Goal: Task Accomplishment & Management: Use online tool/utility

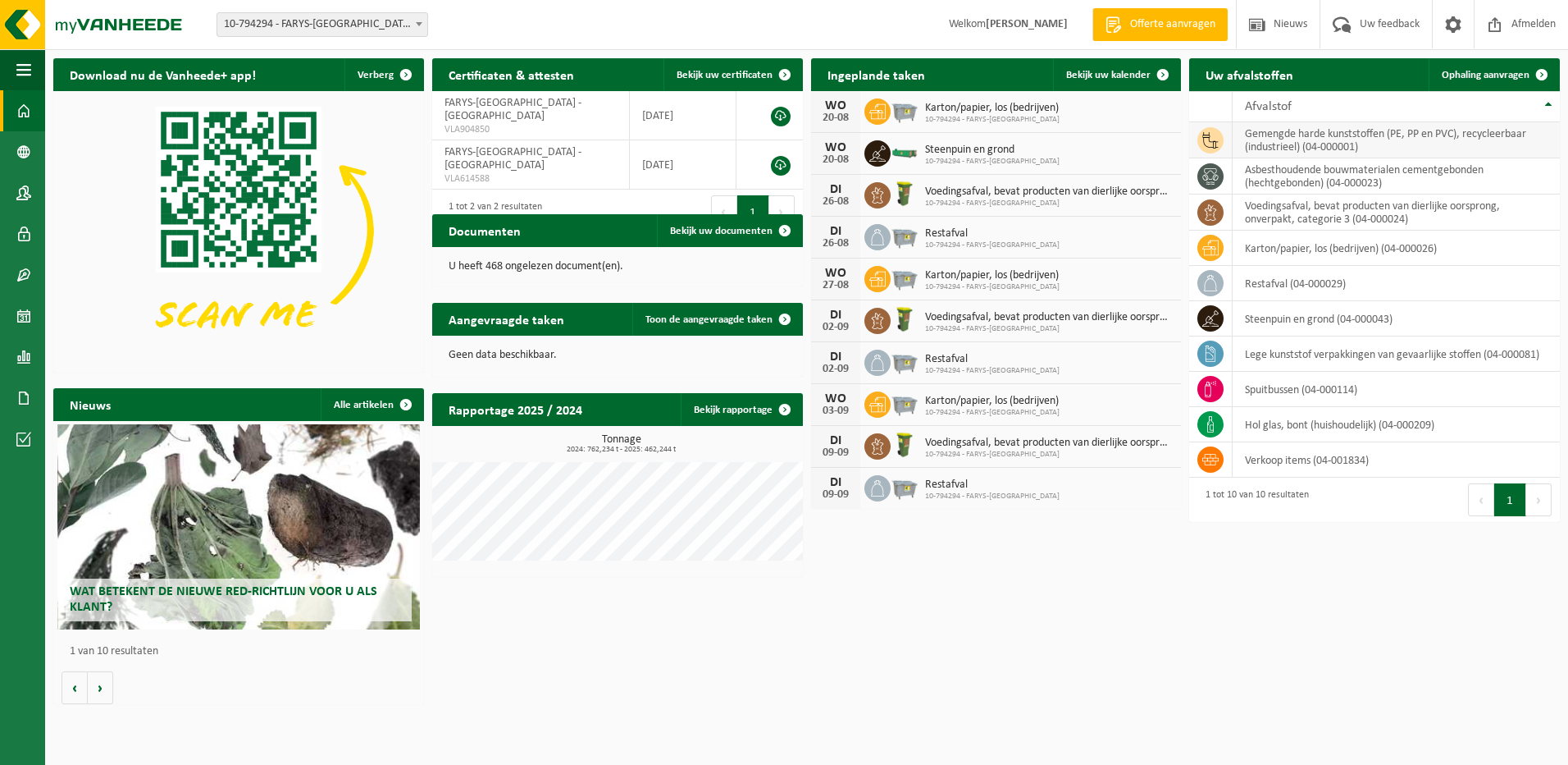
click at [1305, 141] on td "gemengde harde kunststoffen (PE, PP en PVC), recycleerbaar (industrieel) (04-00…" at bounding box center [1396, 140] width 327 height 36
click at [1496, 75] on span "Ophaling aanvragen" at bounding box center [1485, 74] width 88 height 11
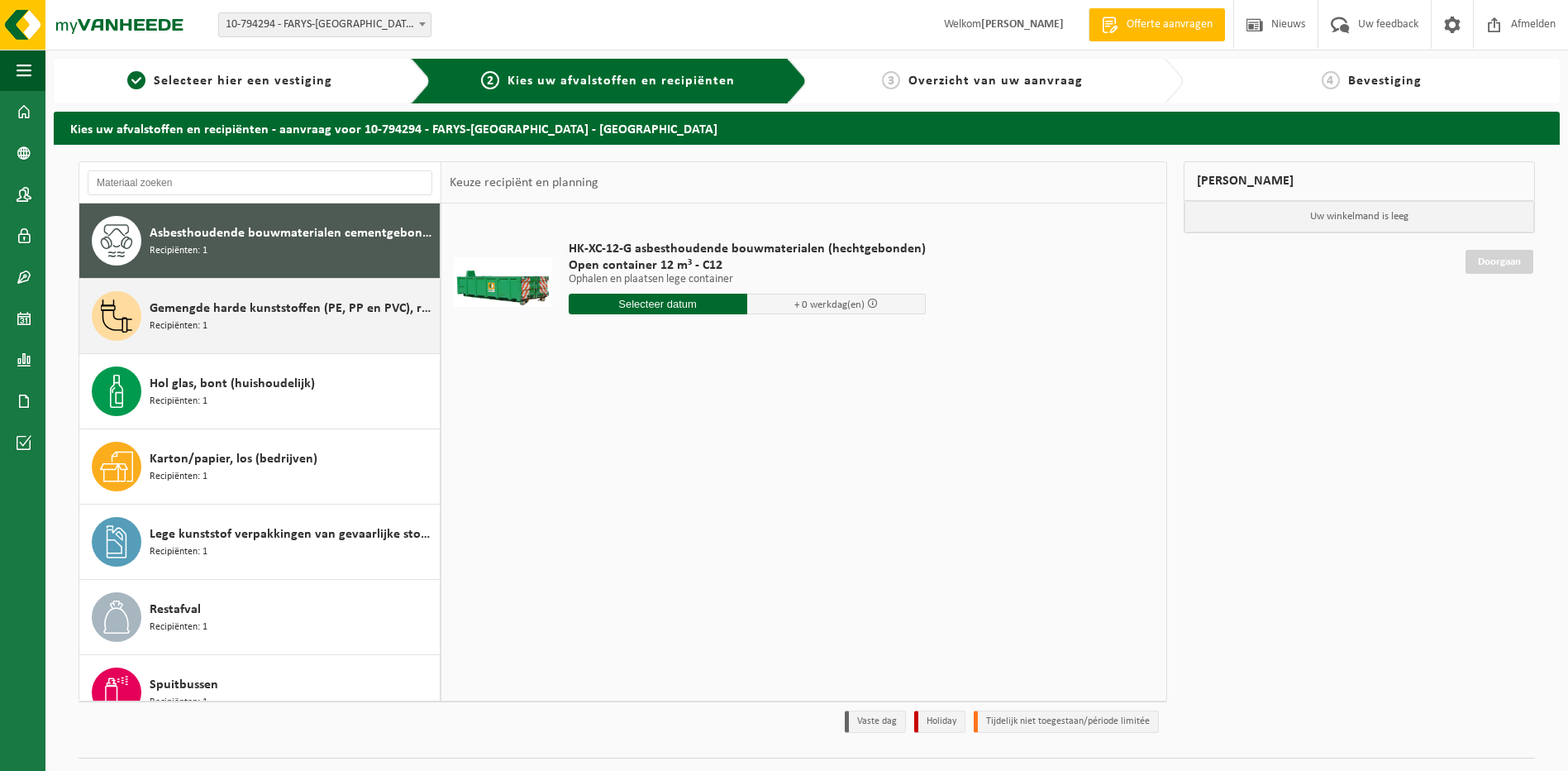
click at [214, 325] on div "Gemengde harde kunststoffen (PE, PP en PVC), recycleerbaar (industrieel) Recipi…" at bounding box center [292, 315] width 286 height 50
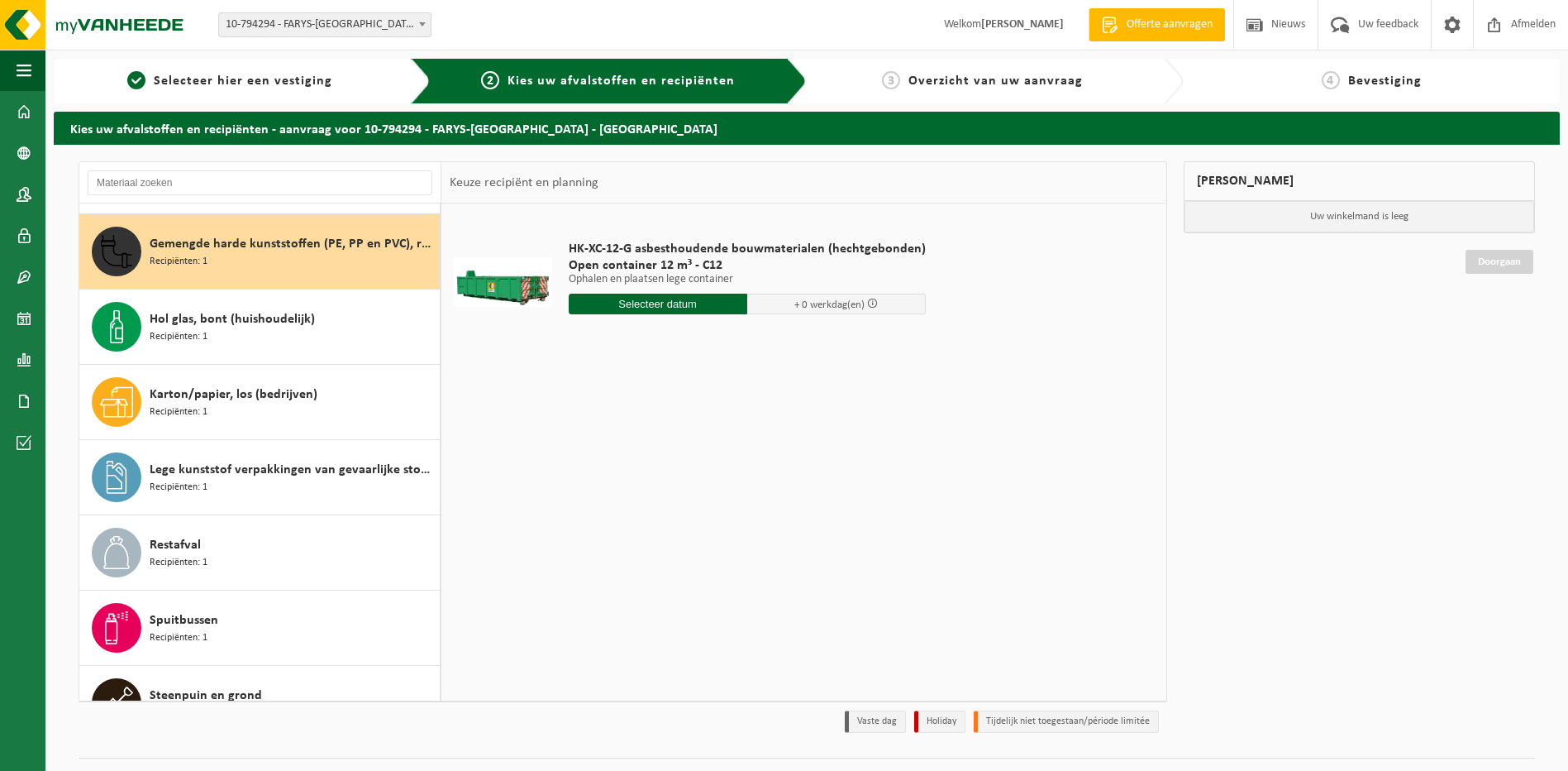
scroll to position [75, 0]
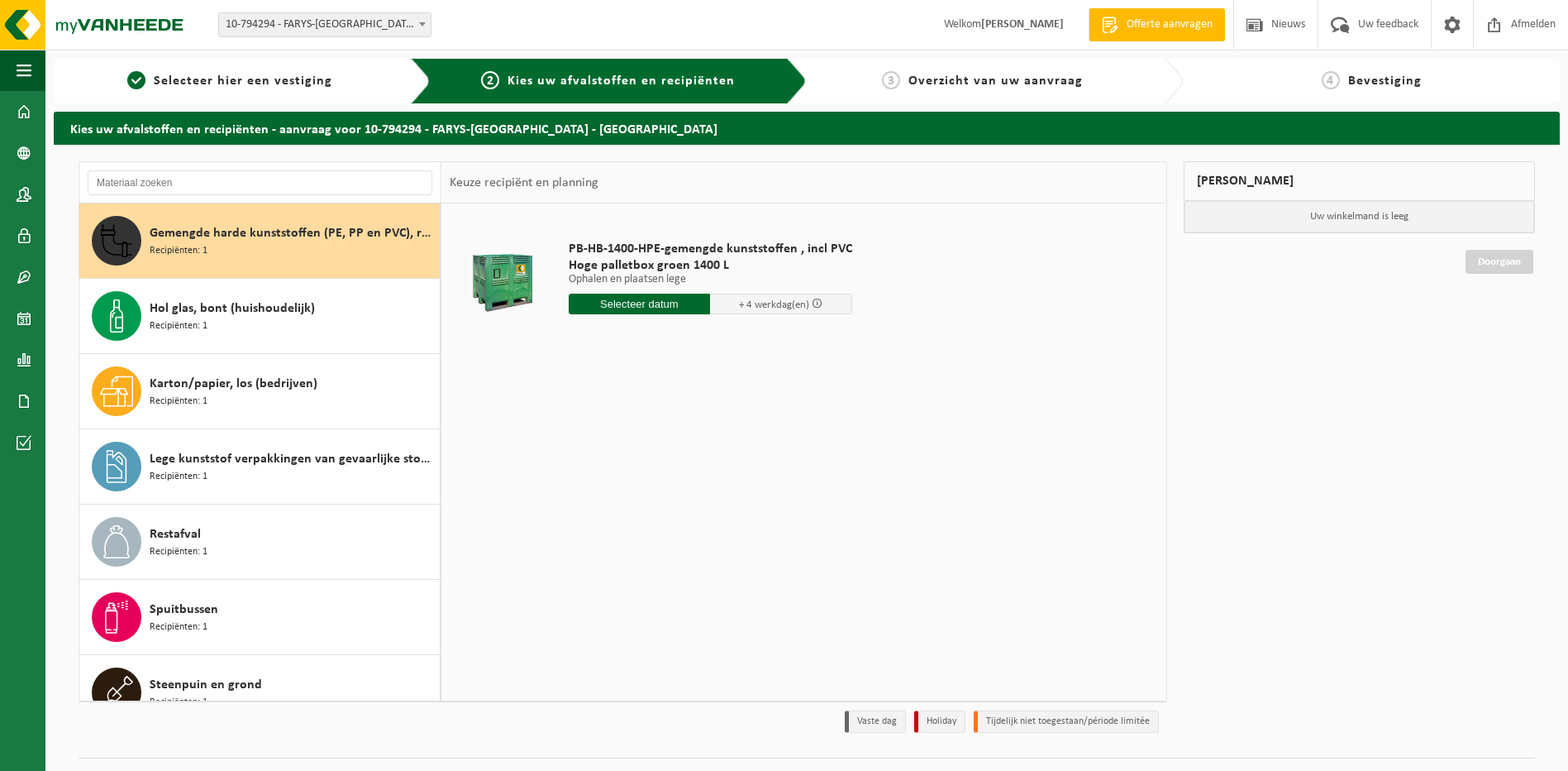
click at [792, 511] on div "PB-HB-1400-HPE-gemengde kunststoffen , incl PVC Hoge palletbox groen 1400 L Oph…" at bounding box center [803, 451] width 724 height 496
click at [600, 554] on div "PB-HB-1400-HPE-gemengde kunststoffen , incl PVC Hoge palletbox groen 1400 L Oph…" at bounding box center [803, 451] width 724 height 496
click at [221, 679] on span "Steenpuin en grond" at bounding box center [205, 685] width 112 height 20
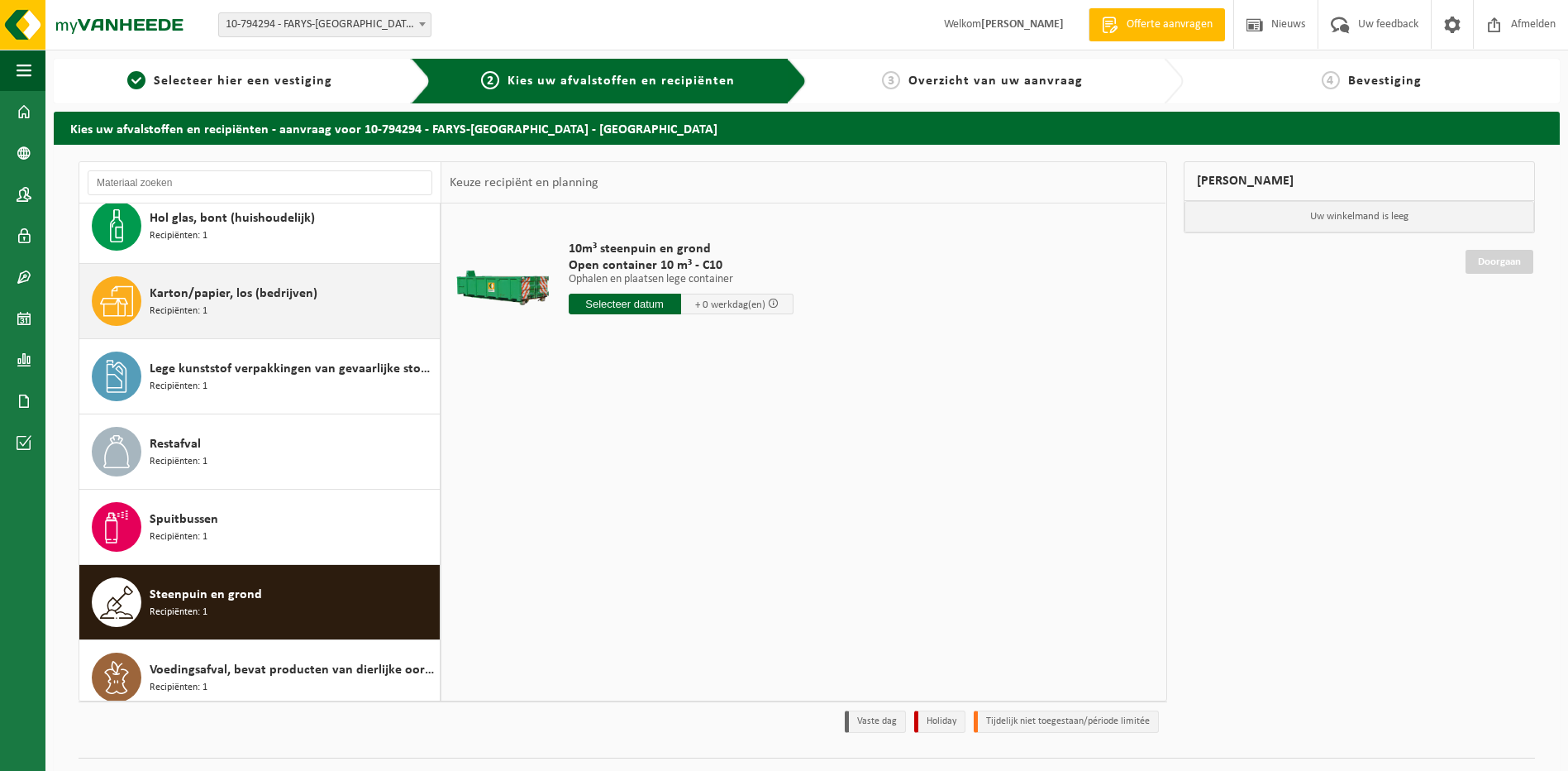
scroll to position [180, 0]
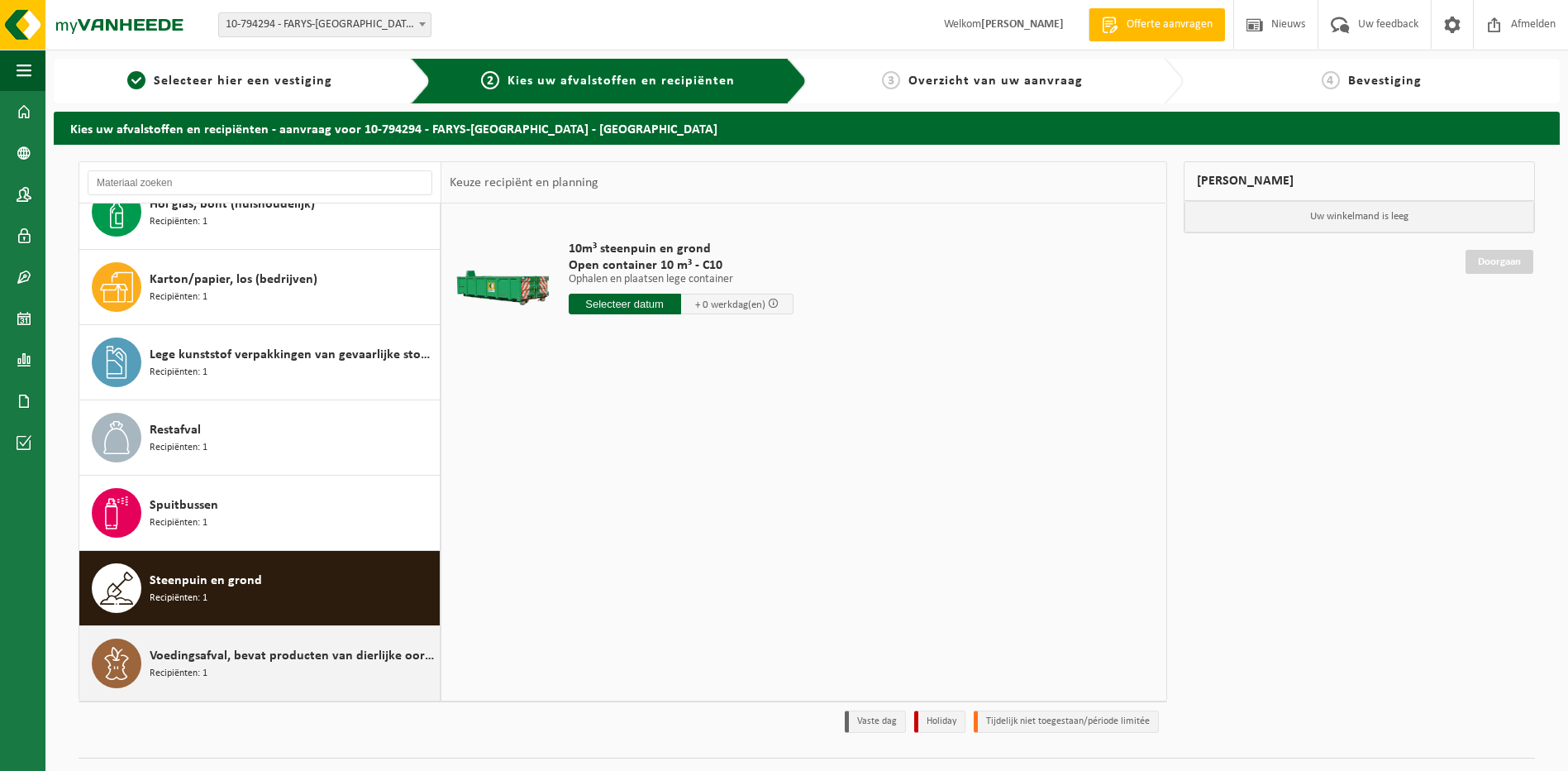
click at [273, 660] on span "Voedingsafval, bevat producten van dierlijke oorsprong, onverpakt, categorie 3" at bounding box center [292, 656] width 286 height 20
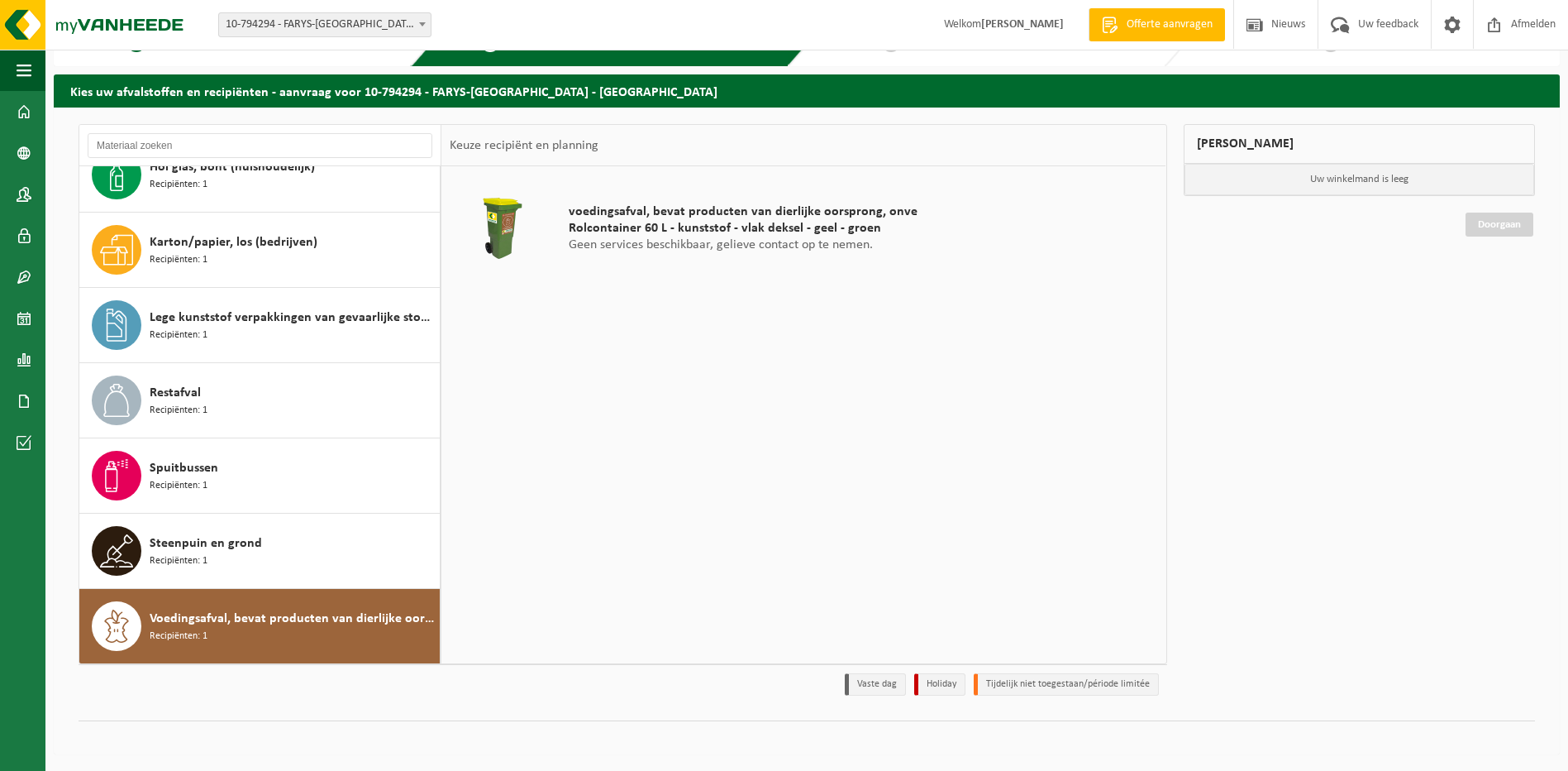
scroll to position [0, 0]
